Goal: Task Accomplishment & Management: Complete application form

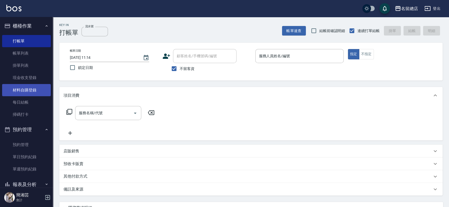
click at [36, 89] on link "材料自購登錄" at bounding box center [26, 90] width 49 height 12
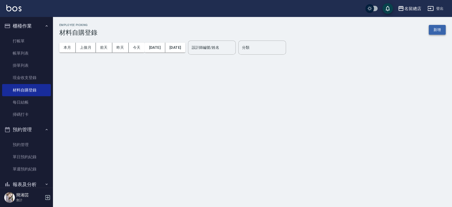
click at [439, 28] on button "新增" at bounding box center [437, 30] width 17 height 10
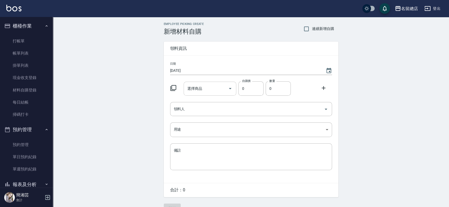
click at [203, 90] on input "選擇商品" at bounding box center [206, 88] width 40 height 9
type input "手套"
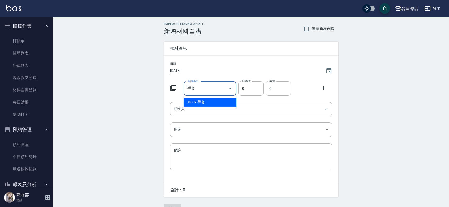
click at [200, 102] on li "K009 手套" at bounding box center [210, 102] width 53 height 9
type input "20"
type input "1"
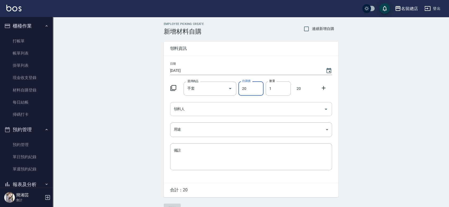
click at [224, 109] on input "領料人" at bounding box center [247, 108] width 149 height 9
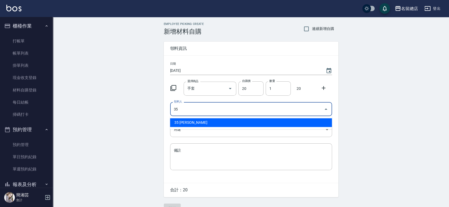
type input "35 [PERSON_NAME]"
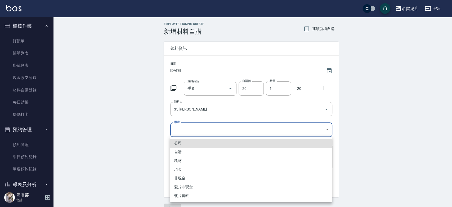
drag, startPoint x: 201, startPoint y: 123, endPoint x: 199, endPoint y: 125, distance: 2.8
click at [201, 124] on body "名留總店 登出 櫃檯作業 打帳單 帳單列表 掛單列表 現金收支登錄 材料自購登錄 每日結帳 掃碼打卡 預約管理 預約管理 單日預約紀錄 單週預約紀錄 報表及分…" at bounding box center [226, 109] width 452 height 218
click at [189, 148] on li "自購" at bounding box center [251, 151] width 162 height 9
type input "自購"
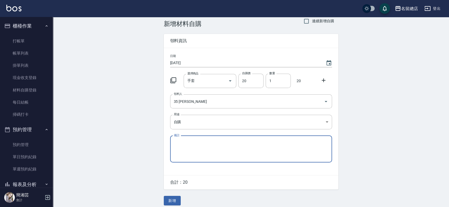
scroll to position [12, 0]
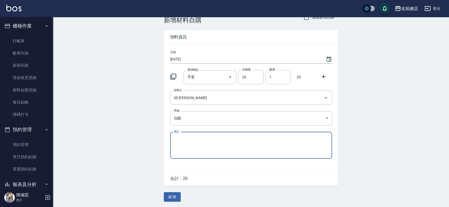
drag, startPoint x: 169, startPoint y: 201, endPoint x: 170, endPoint y: 196, distance: 4.8
click at [170, 198] on button "新增" at bounding box center [172, 197] width 17 height 10
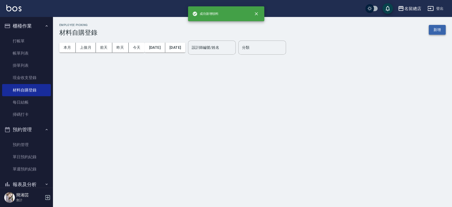
click at [435, 27] on button "新增" at bounding box center [437, 30] width 17 height 10
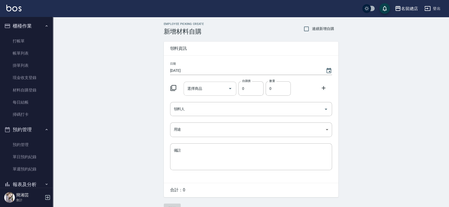
click at [214, 85] on input "選擇商品" at bounding box center [206, 88] width 40 height 9
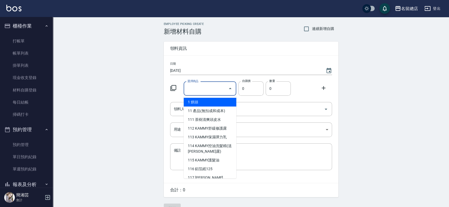
type input "手套"
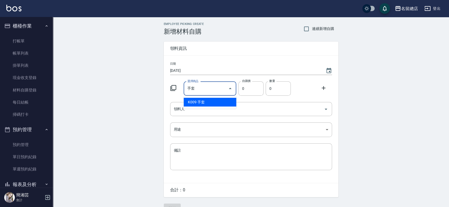
click at [214, 101] on li "K009 手套" at bounding box center [210, 102] width 53 height 9
type input "20"
type input "1"
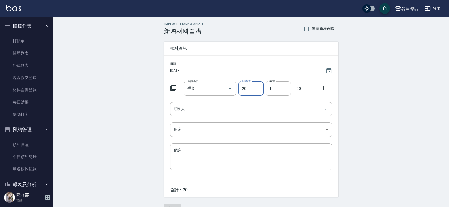
click at [214, 101] on div "日期 [DATE] 選擇商品 手套 選擇商品 自購價 20 自購價 數量 1 數量 20 領料人 領料人 用途 ​ 用途 備註 x 備註" at bounding box center [251, 119] width 175 height 127
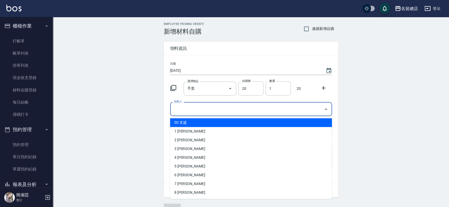
click at [214, 106] on input "領料人" at bounding box center [247, 108] width 149 height 9
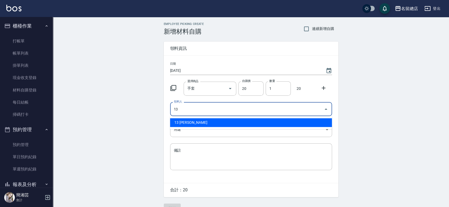
type input "13 [PERSON_NAME]"
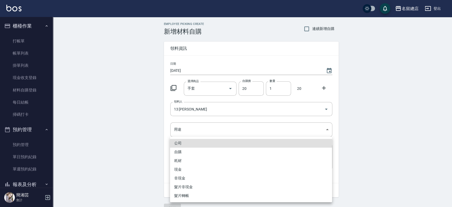
click at [186, 151] on li "自購" at bounding box center [251, 151] width 162 height 9
type input "自購"
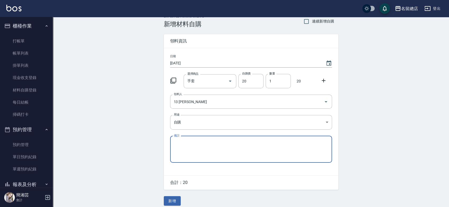
scroll to position [12, 0]
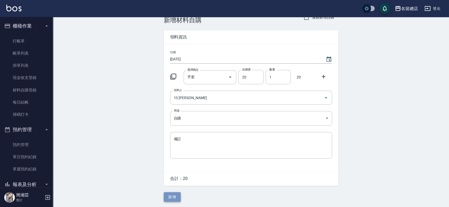
click at [174, 197] on button "新增" at bounding box center [172, 197] width 17 height 10
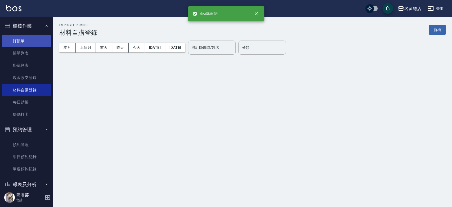
click at [36, 42] on link "打帳單" at bounding box center [26, 41] width 49 height 12
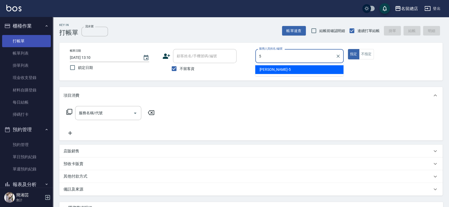
type input "[PERSON_NAME]-5"
type button "true"
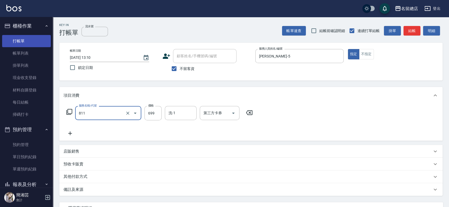
type input "洗+剪(811)"
type input "800"
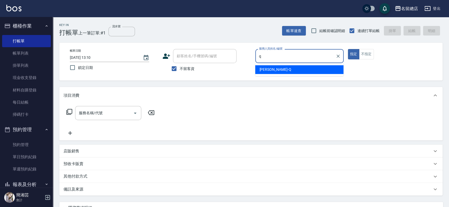
type input "[PERSON_NAME]"
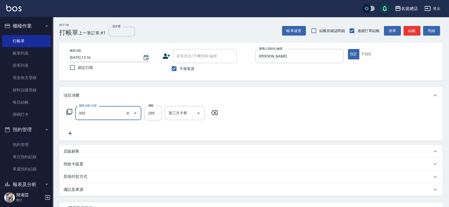
type input "剪髮(305)"
type input "400"
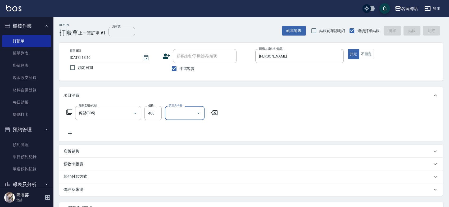
type input "[DATE] 13:11"
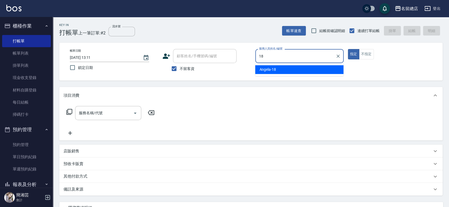
type input "[PERSON_NAME]-18"
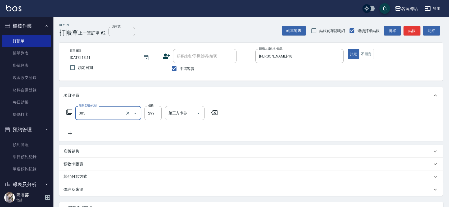
type input "剪髮(305)"
type input "500"
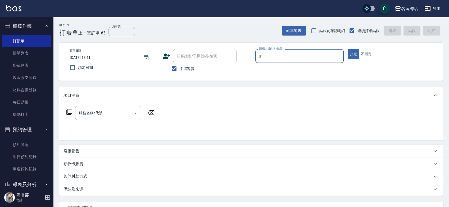
click at [264, 54] on input "s1" at bounding box center [300, 55] width 84 height 9
type input "Selina-S1"
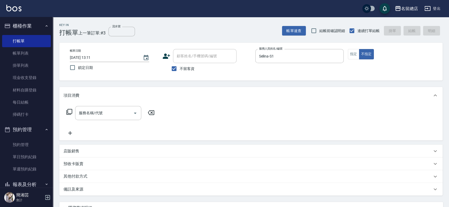
click at [101, 123] on div "服務名稱/代號 服務名稱/代號" at bounding box center [111, 121] width 94 height 30
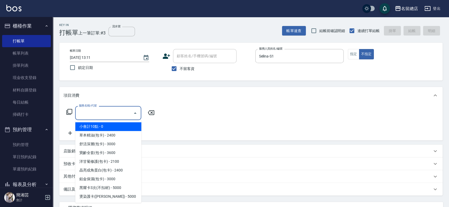
click at [101, 115] on input "服務名稱/代號" at bounding box center [104, 112] width 53 height 9
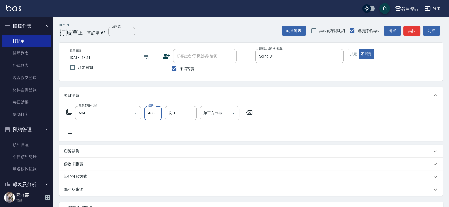
type input "健康洗髮(604)"
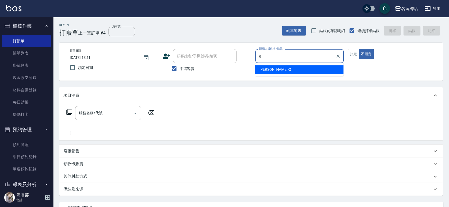
type input "[PERSON_NAME]"
type button "false"
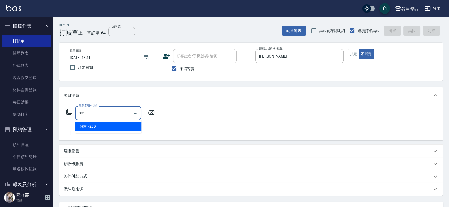
type input "剪髮(305)"
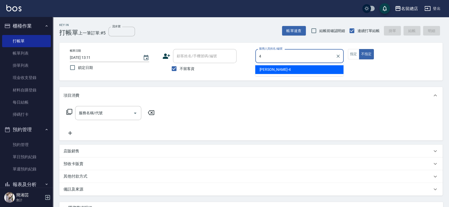
type input "[PERSON_NAME]-4"
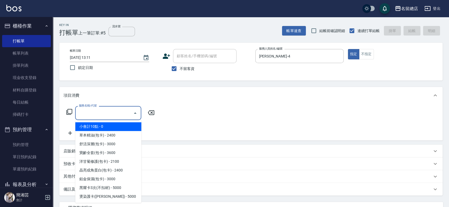
click at [119, 115] on input "服務名稱/代號" at bounding box center [104, 112] width 53 height 9
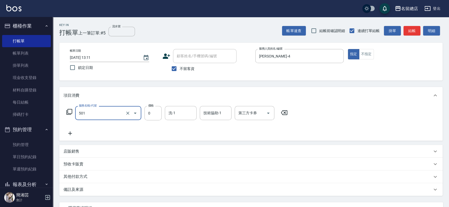
type input "2段蓋卡1300以上(501)"
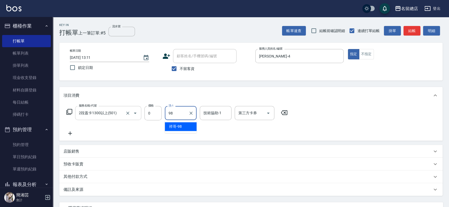
type input "祥哥-98"
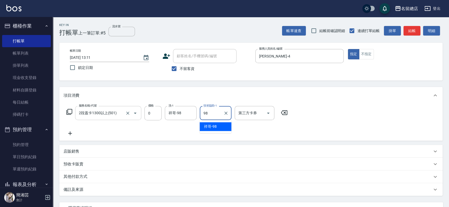
type input "祥哥-98"
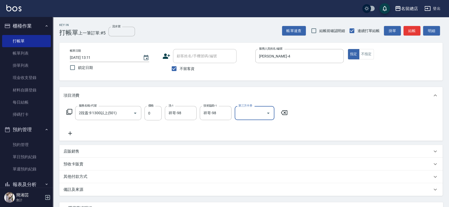
click at [98, 148] on div "店販銷售" at bounding box center [251, 151] width 384 height 13
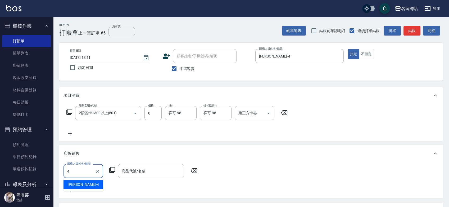
type input "[PERSON_NAME]-4"
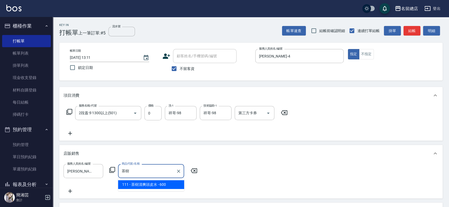
click at [151, 184] on span "111 - 茶樹清爽頭皮水 - 600" at bounding box center [151, 184] width 66 height 9
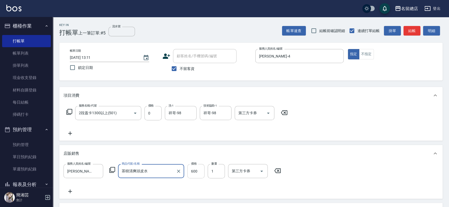
type input "茶樹清爽頭皮水"
click at [198, 165] on input "600" at bounding box center [195, 171] width 17 height 14
type input "400"
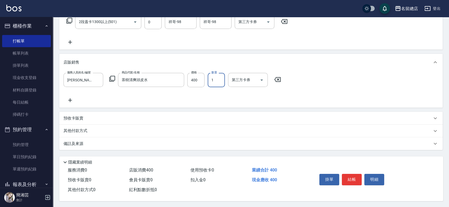
scroll to position [93, 0]
type input "[DATE] 13:12"
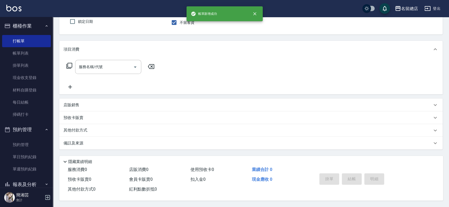
scroll to position [0, 0]
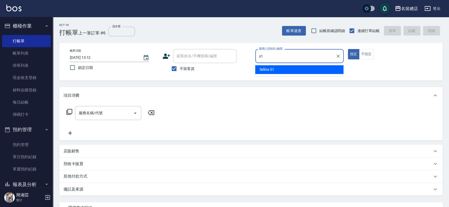
type input "Selina-S1"
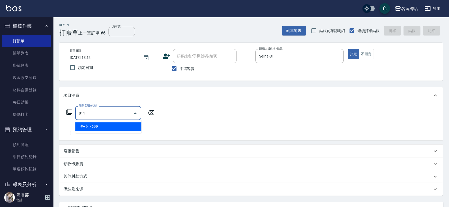
type input "洗+剪(811)"
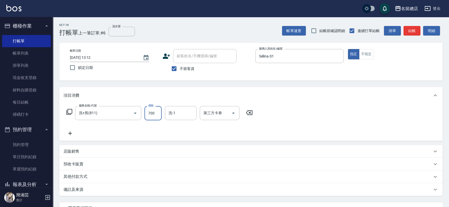
type input "700"
type input "[PERSON_NAME]-36"
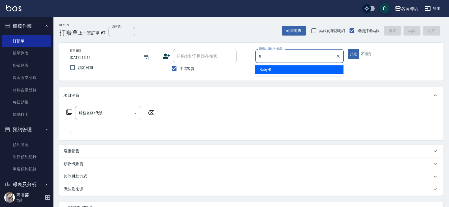
type input "Ruby-8"
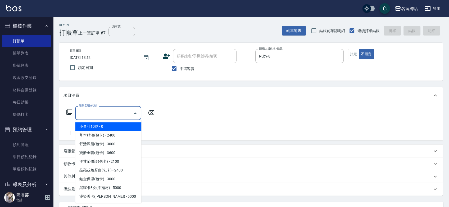
click at [115, 116] on input "服務名稱/代號" at bounding box center [104, 112] width 53 height 9
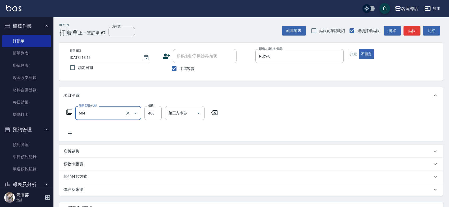
type input "健康洗髮(604)"
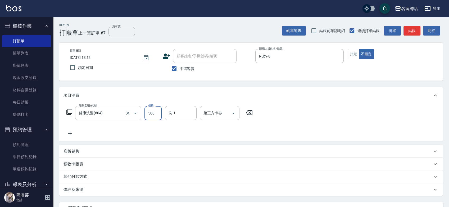
type input "500"
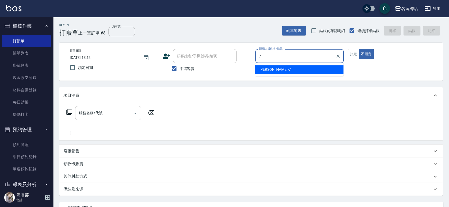
type input "Mick-7"
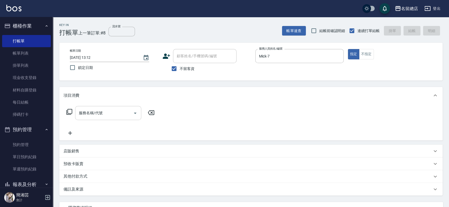
click at [95, 112] on input "服務名稱/代號" at bounding box center [104, 112] width 53 height 9
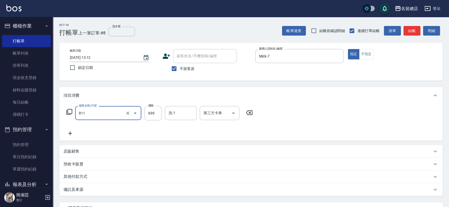
type input "洗+剪(811)"
type input "700"
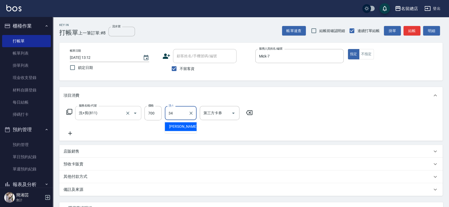
type input "[PERSON_NAME]-34"
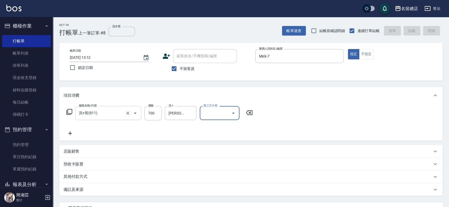
type input "[DATE] 13:13"
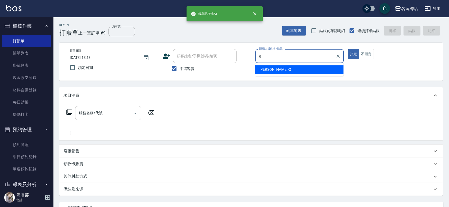
type input "[PERSON_NAME]"
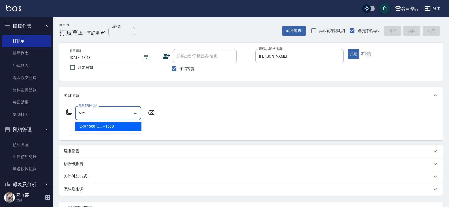
type input "染髮1500以上(502)"
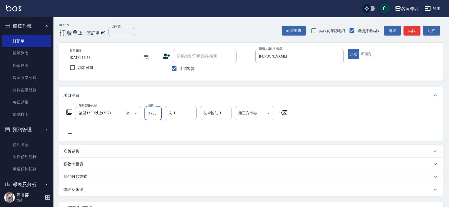
type input "1700"
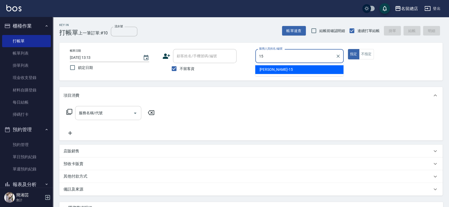
type input "[PERSON_NAME]-15"
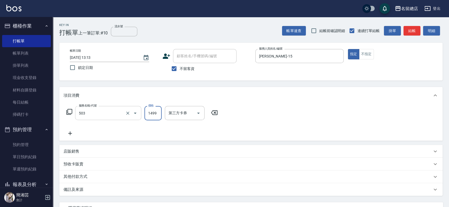
type input "染髮1000~1499(503)"
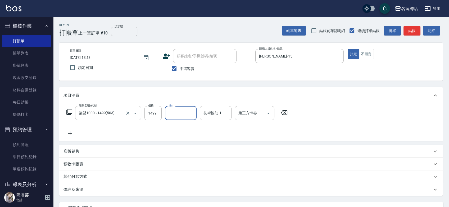
click at [140, 108] on div "染髮1000~1499(503) 服務名稱/代號" at bounding box center [108, 113] width 66 height 14
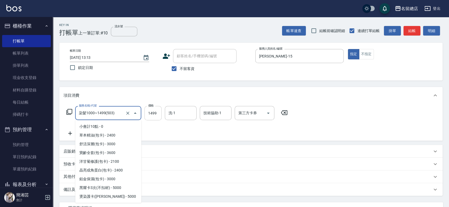
scroll to position [653, 0]
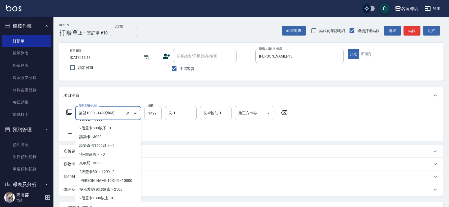
click at [151, 114] on input "1499" at bounding box center [153, 113] width 17 height 14
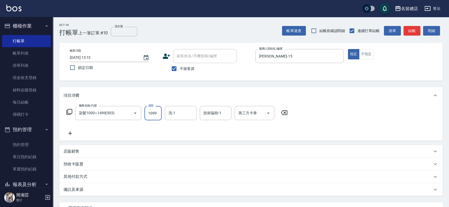
type input "1099"
type input "陳予歆-28"
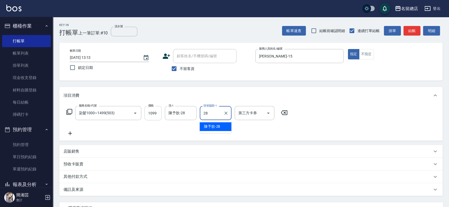
type input "陳予歆-28"
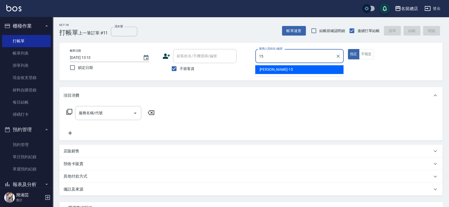
type input "[PERSON_NAME]-15"
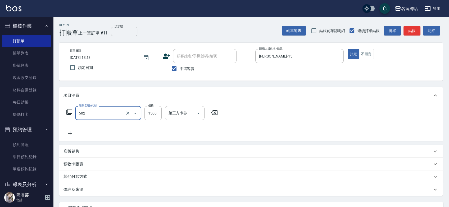
type input "染髮1500以上(502)"
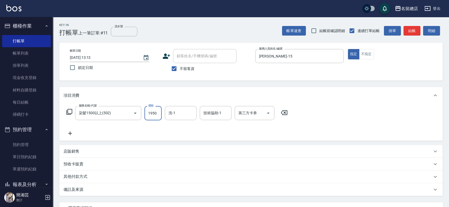
type input "1950"
type input "陳予歆-28"
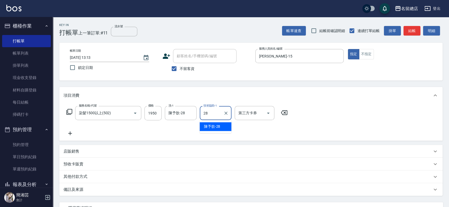
type input "陳予歆-28"
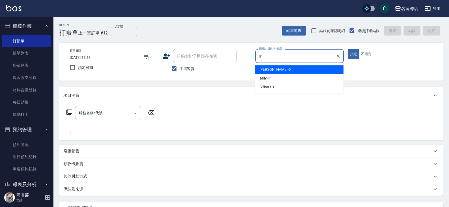
type input "Selina-S1"
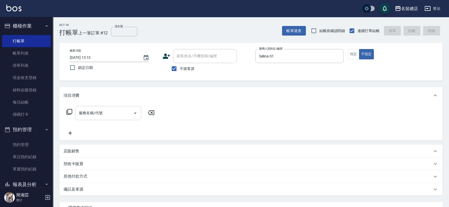
click at [120, 111] on input "服務名稱/代號" at bounding box center [104, 112] width 53 height 9
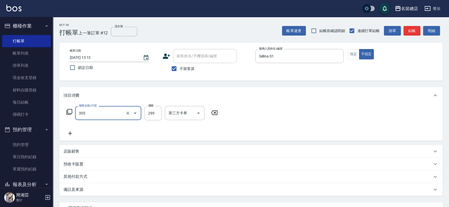
type input "剪髮(305)"
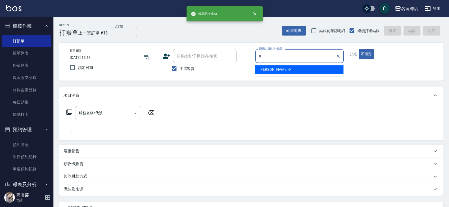
type input "[PERSON_NAME]-9"
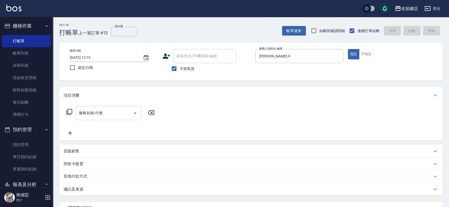
click at [95, 110] on input "服務名稱/代號" at bounding box center [104, 112] width 53 height 9
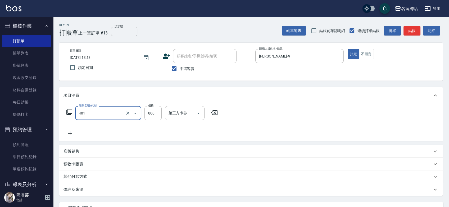
type input "自備護髮(401)"
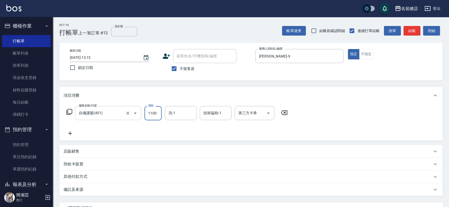
type input "1100"
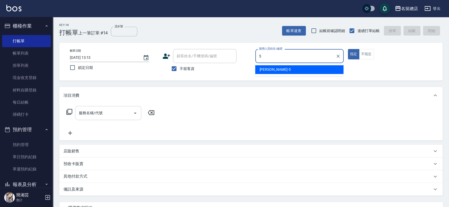
type input "[PERSON_NAME]-5"
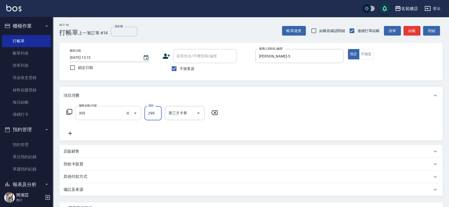
type input "剪髮(305)"
type input "500"
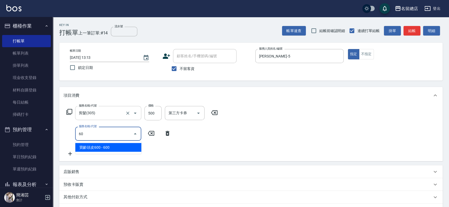
type input "6"
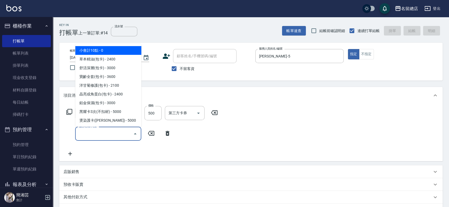
type input "[DATE] 13:14"
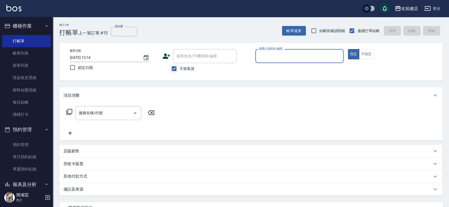
click at [176, 64] on input "不留客資" at bounding box center [174, 68] width 11 height 11
checkbox input "false"
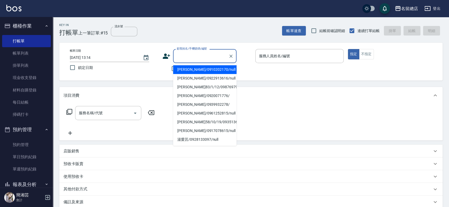
click at [180, 56] on input "顧客姓名/手機號碼/編號" at bounding box center [201, 55] width 51 height 9
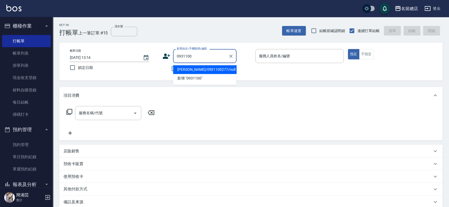
click at [206, 66] on li "[PERSON_NAME]/0931100277/null" at bounding box center [205, 69] width 64 height 9
type input "[PERSON_NAME]/0931100277/null"
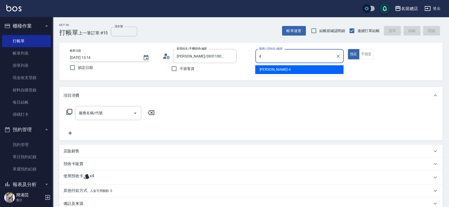
type input "[PERSON_NAME]-4"
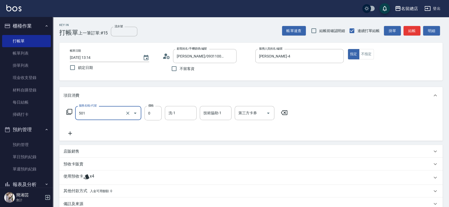
type input "2段蓋卡1300以上(501)"
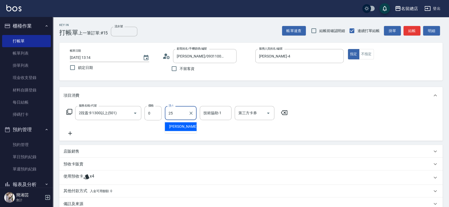
type input "[PERSON_NAME]-25"
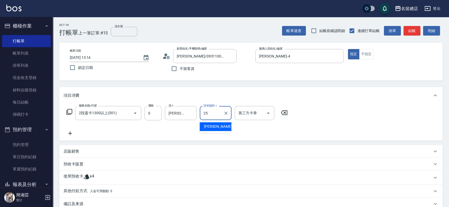
type input "[PERSON_NAME]-25"
click at [106, 170] on div "使用預收卡 x4" at bounding box center [251, 177] width 384 height 14
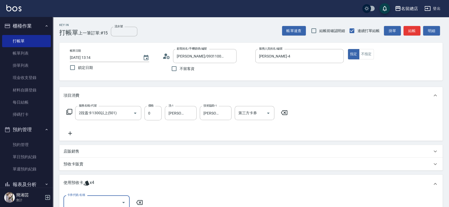
scroll to position [0, 0]
click at [108, 205] on input "卡券代號/名稱" at bounding box center [92, 201] width 53 height 9
click at [107, 182] on div "二段自備卡 剩餘3張 9098" at bounding box center [97, 180] width 66 height 9
type input "二段自備卡 9098"
click at [197, 201] on input "指定" at bounding box center [198, 202] width 11 height 11
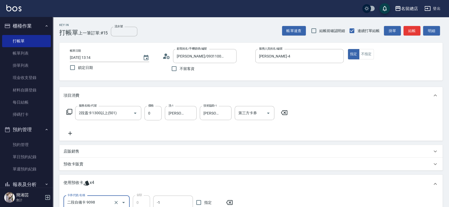
checkbox input "true"
